Goal: Information Seeking & Learning: Learn about a topic

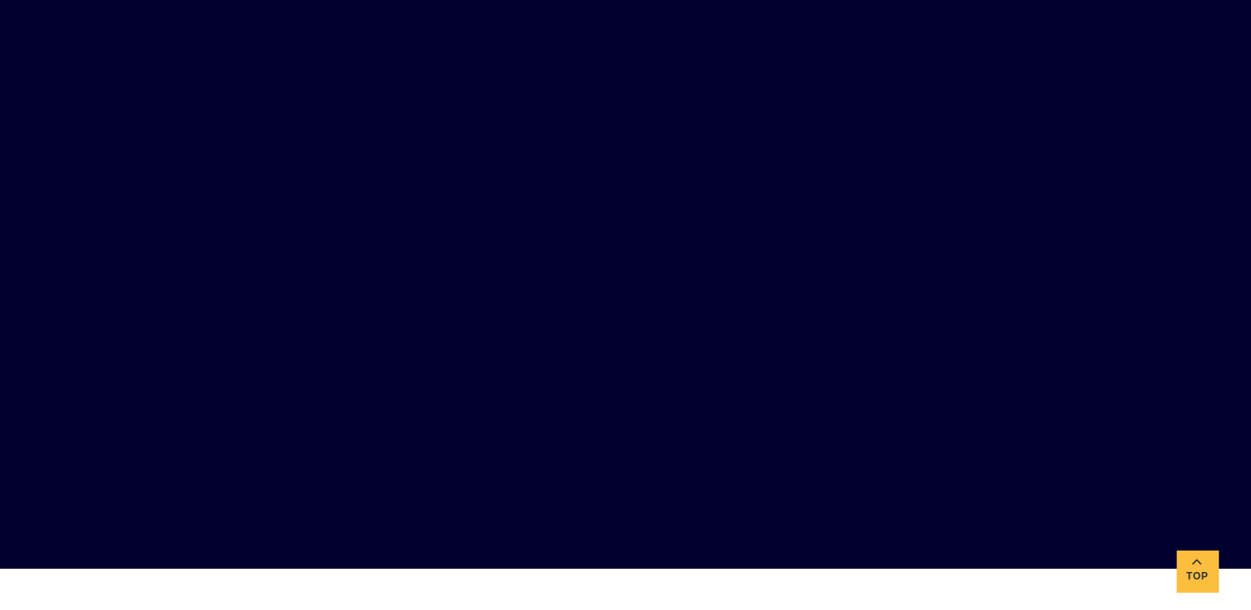
scroll to position [331, 0]
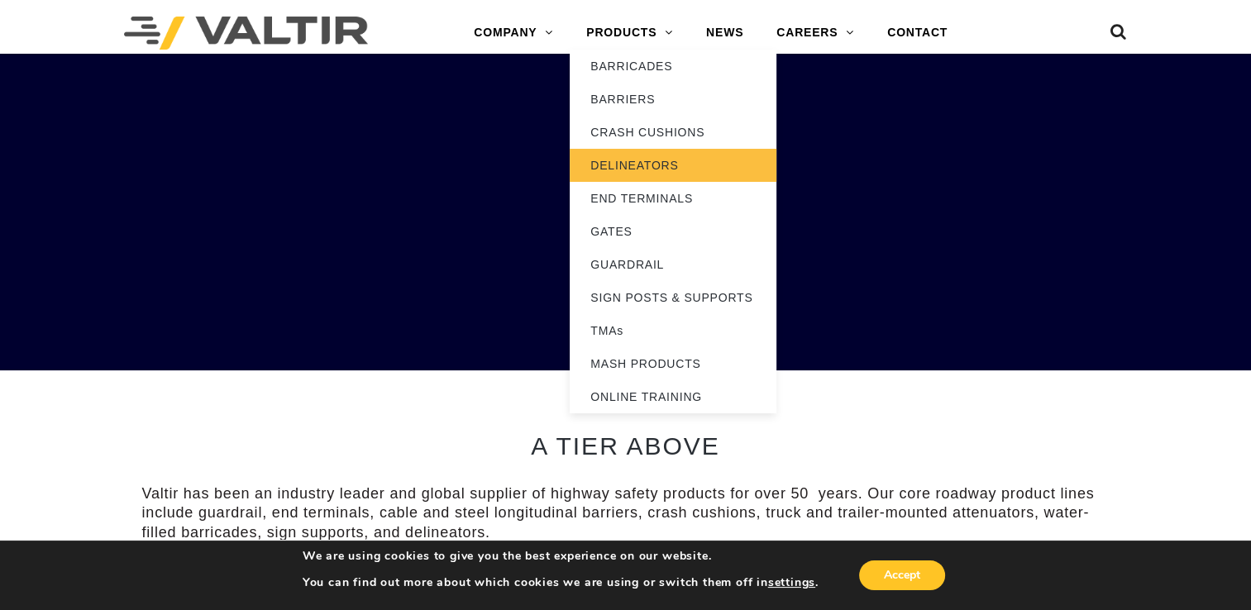
click at [637, 160] on link "DELINEATORS" at bounding box center [673, 165] width 207 height 33
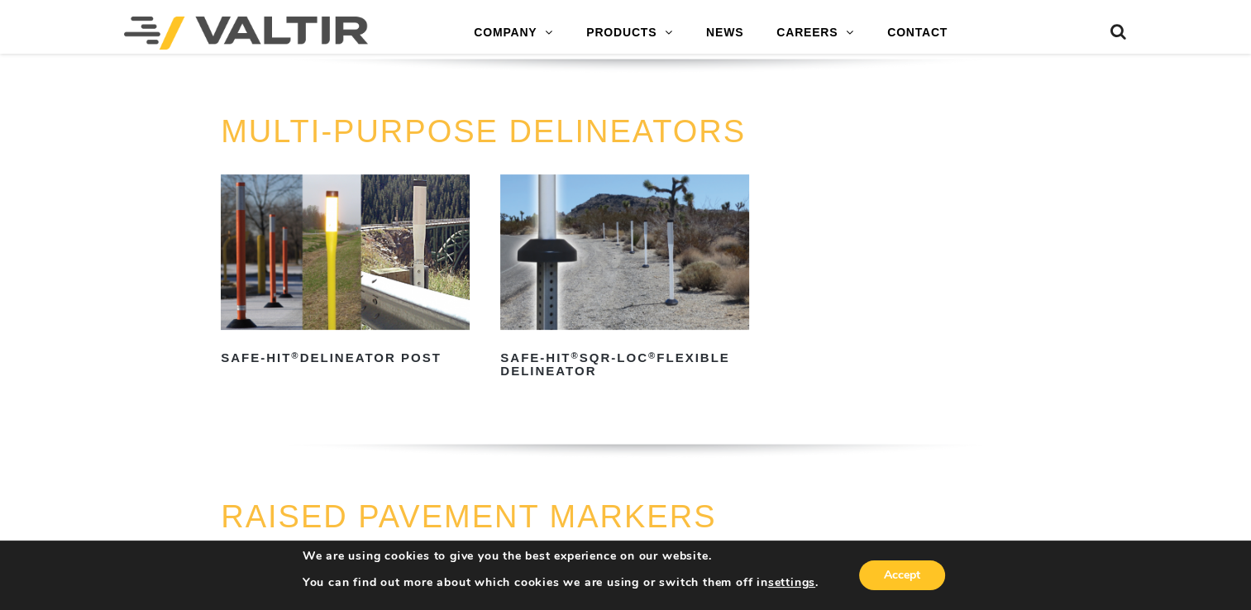
scroll to position [496, 0]
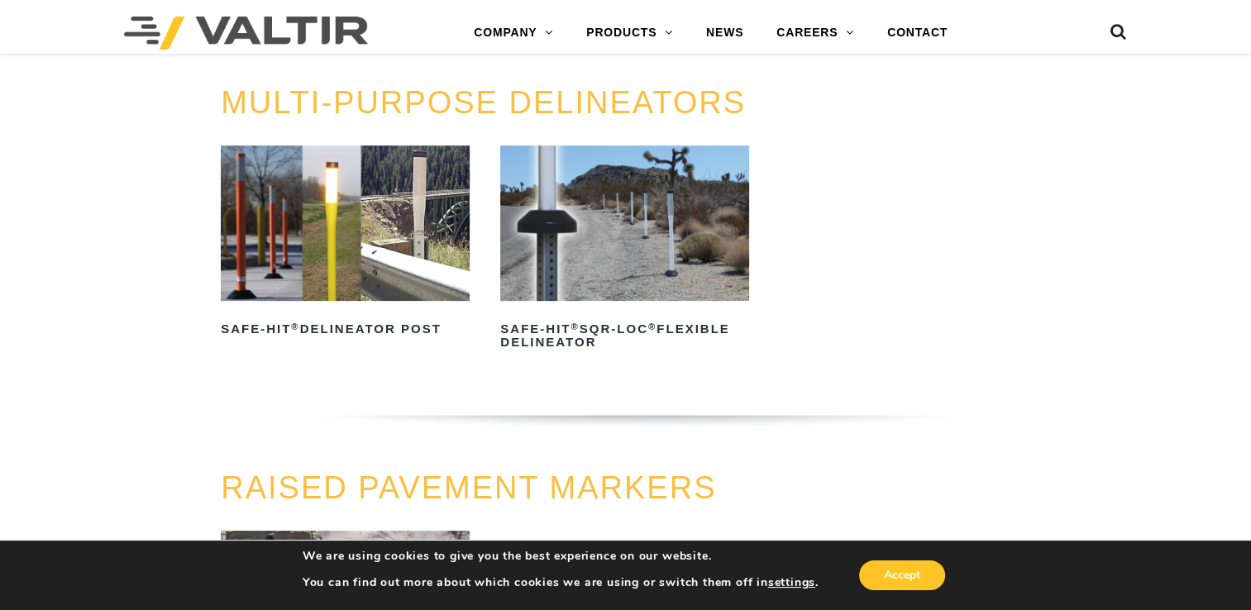
click at [330, 222] on img at bounding box center [345, 223] width 249 height 155
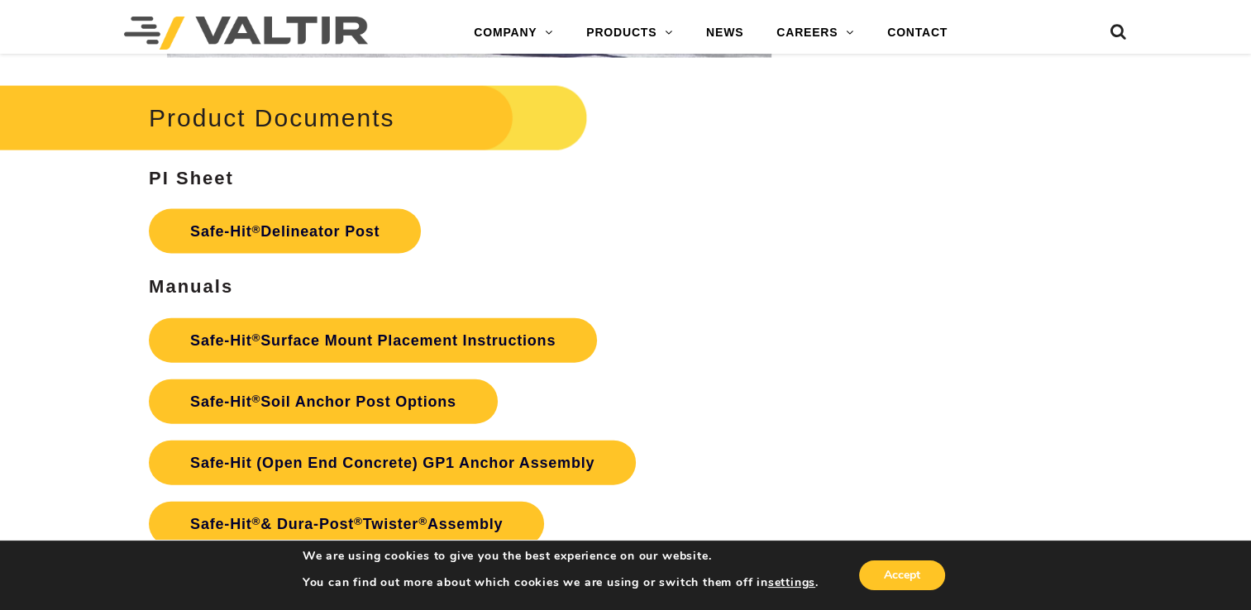
scroll to position [3639, 0]
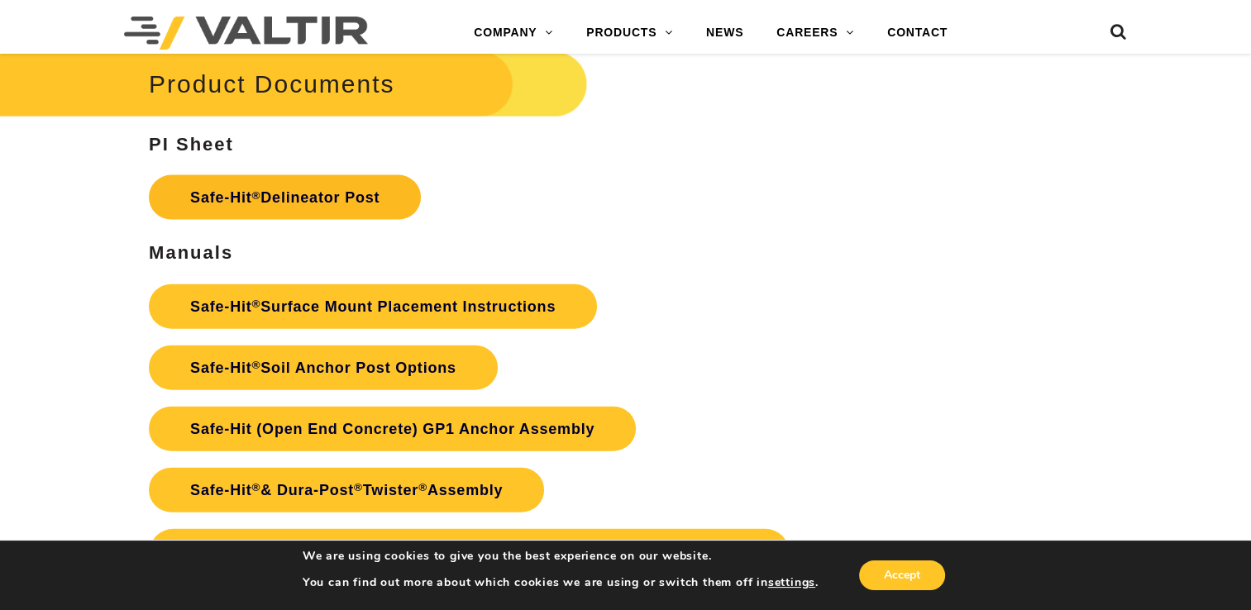
click at [385, 185] on link "Safe-Hit ® Delineator Post" at bounding box center [285, 197] width 272 height 45
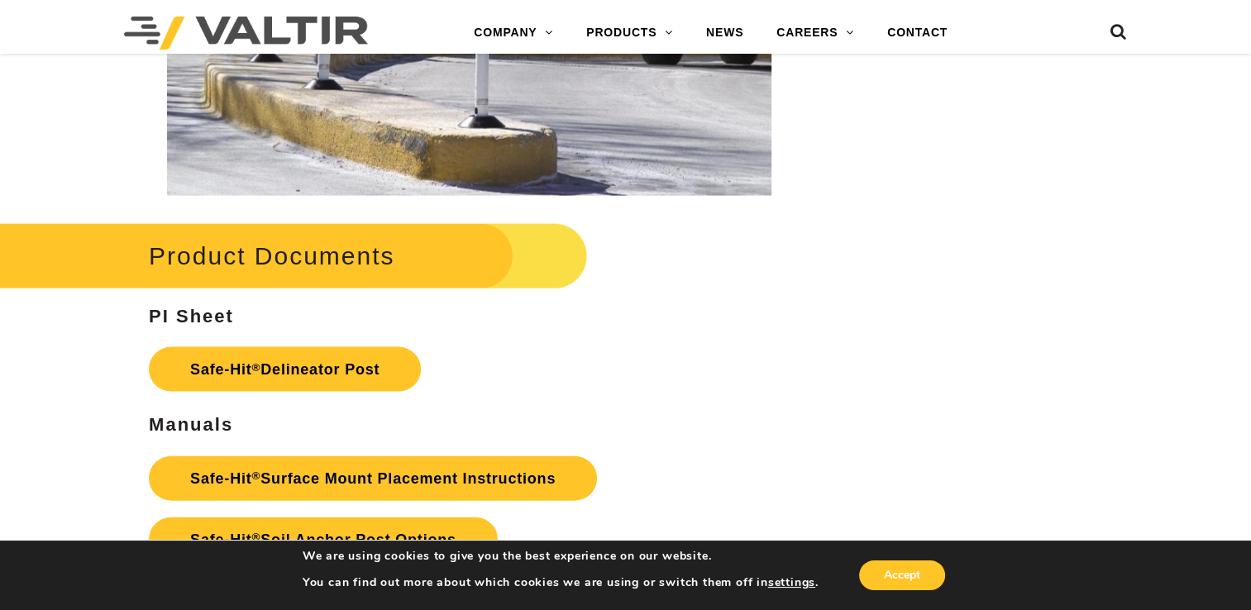
scroll to position [3391, 0]
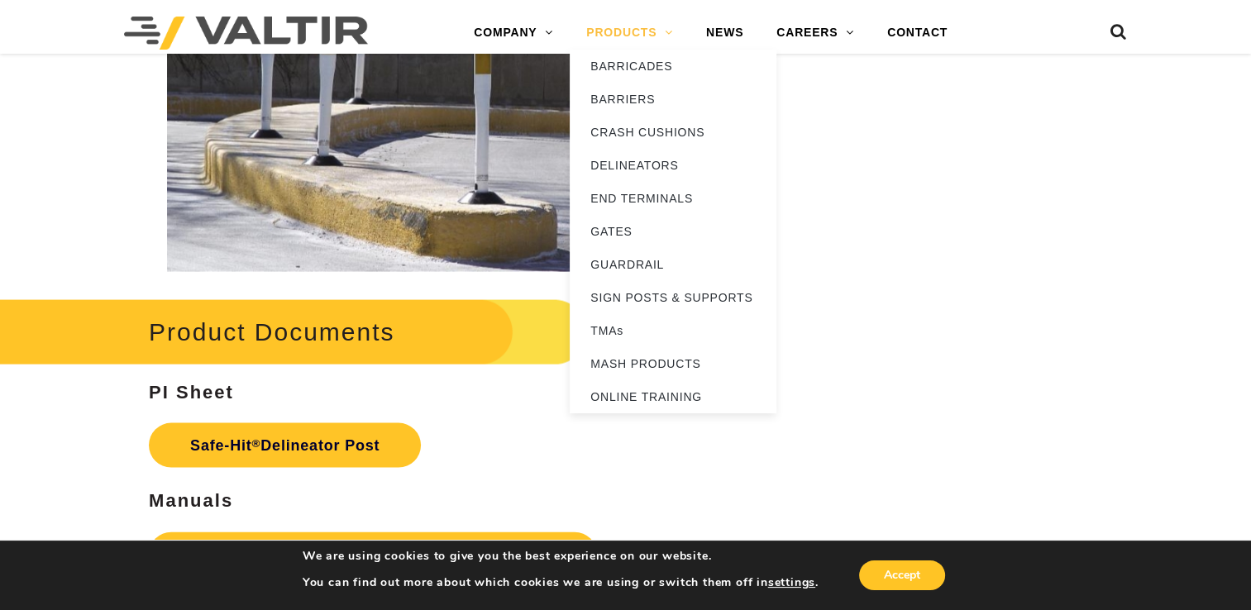
click at [589, 37] on link "PRODUCTS" at bounding box center [630, 33] width 120 height 33
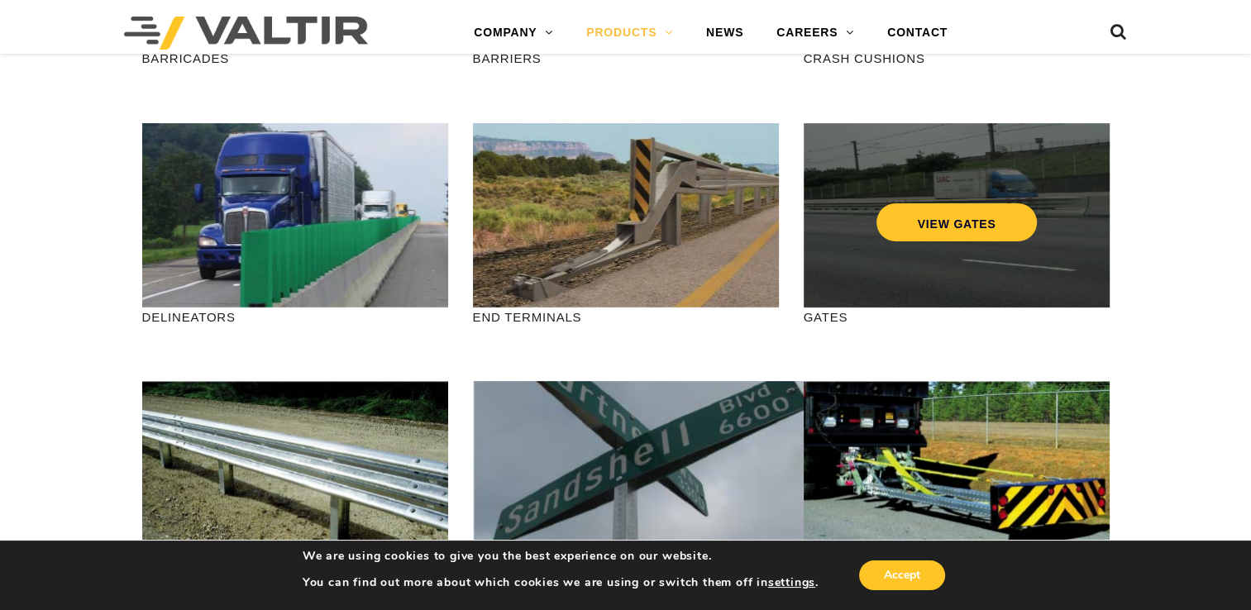
scroll to position [496, 0]
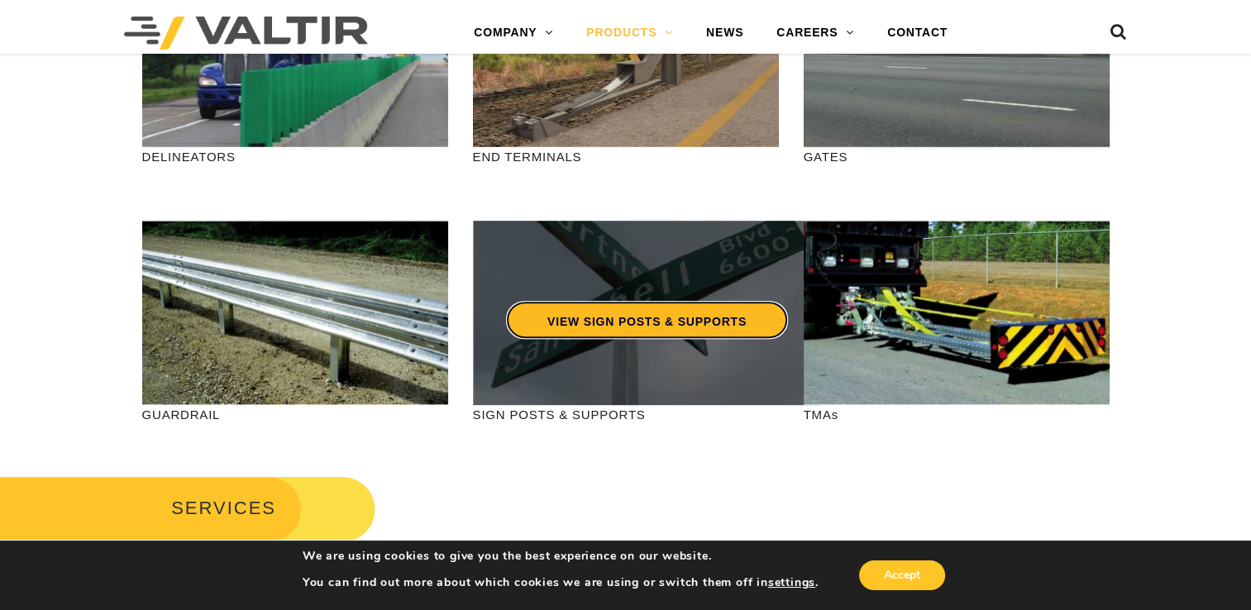
click at [734, 317] on link "VIEW SIGN POSTS & SUPPORTS" at bounding box center [647, 320] width 282 height 38
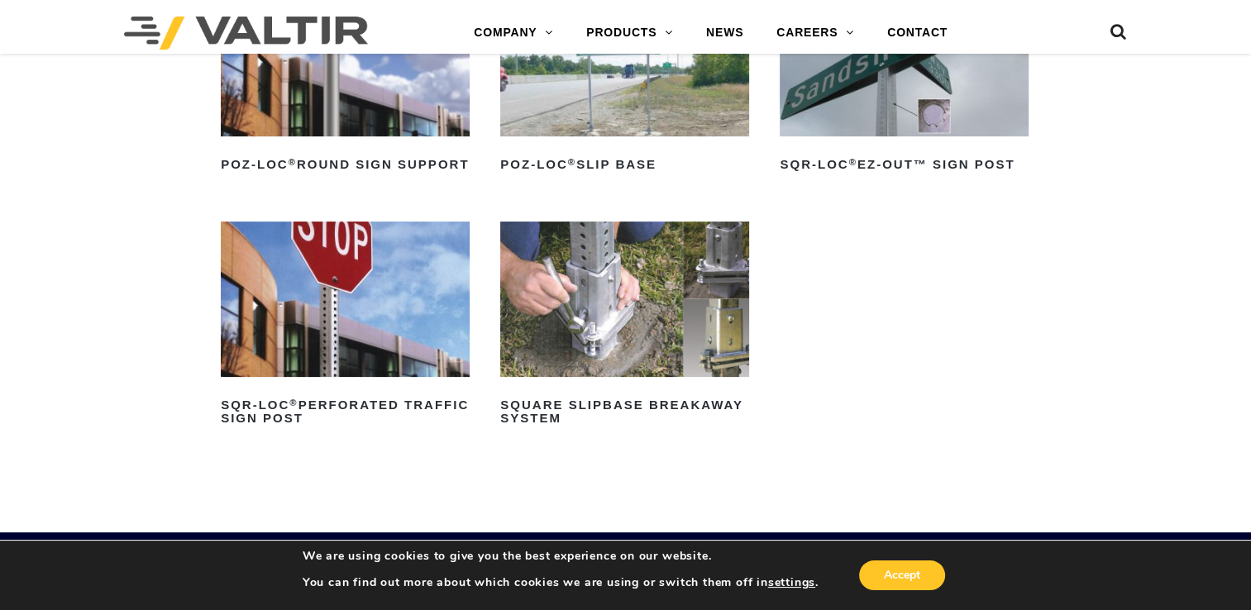
scroll to position [331, 0]
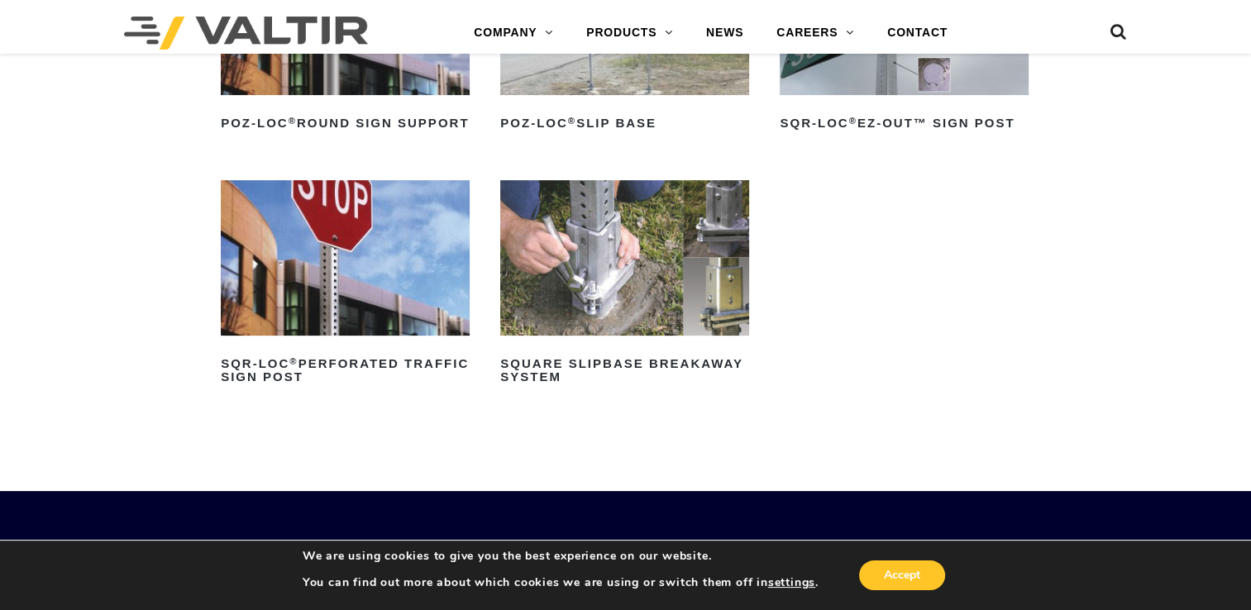
click at [318, 328] on img at bounding box center [345, 257] width 249 height 155
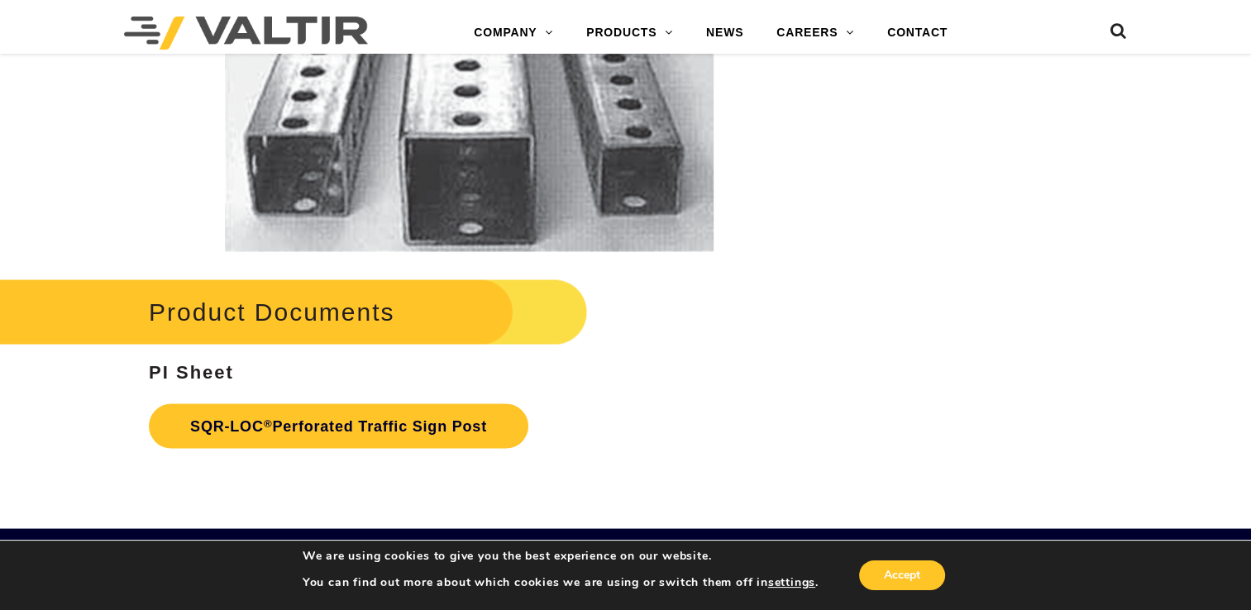
scroll to position [2915, 0]
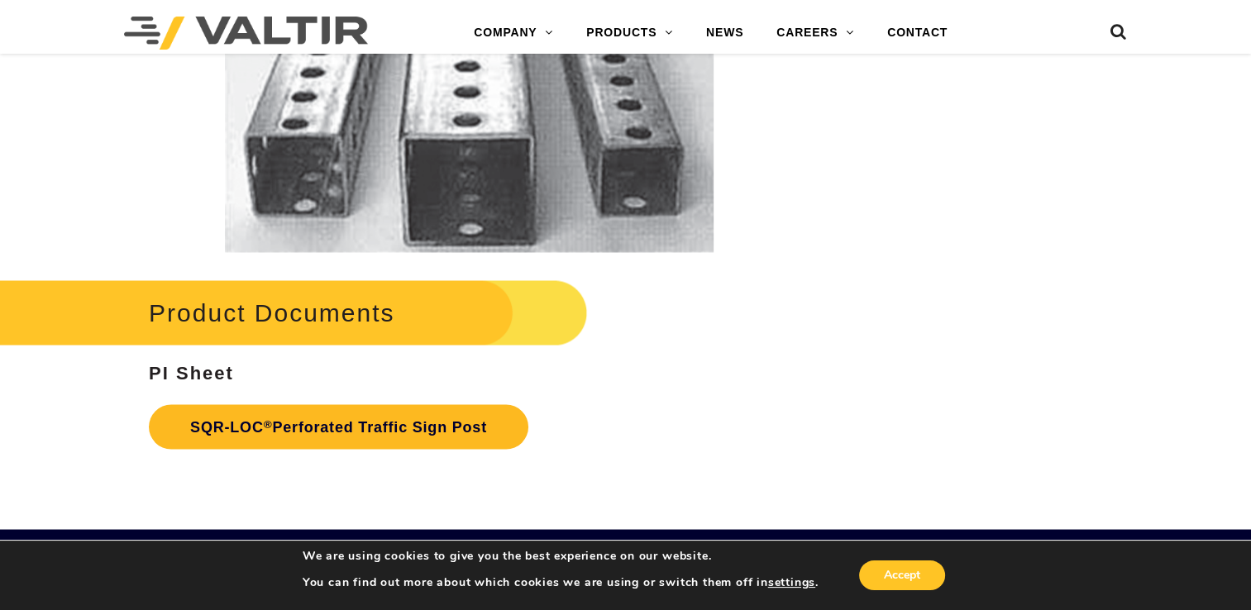
click at [335, 423] on link "SQR-LOC ® Perforated Traffic Sign Post" at bounding box center [339, 426] width 380 height 45
